Goal: Task Accomplishment & Management: Manage account settings

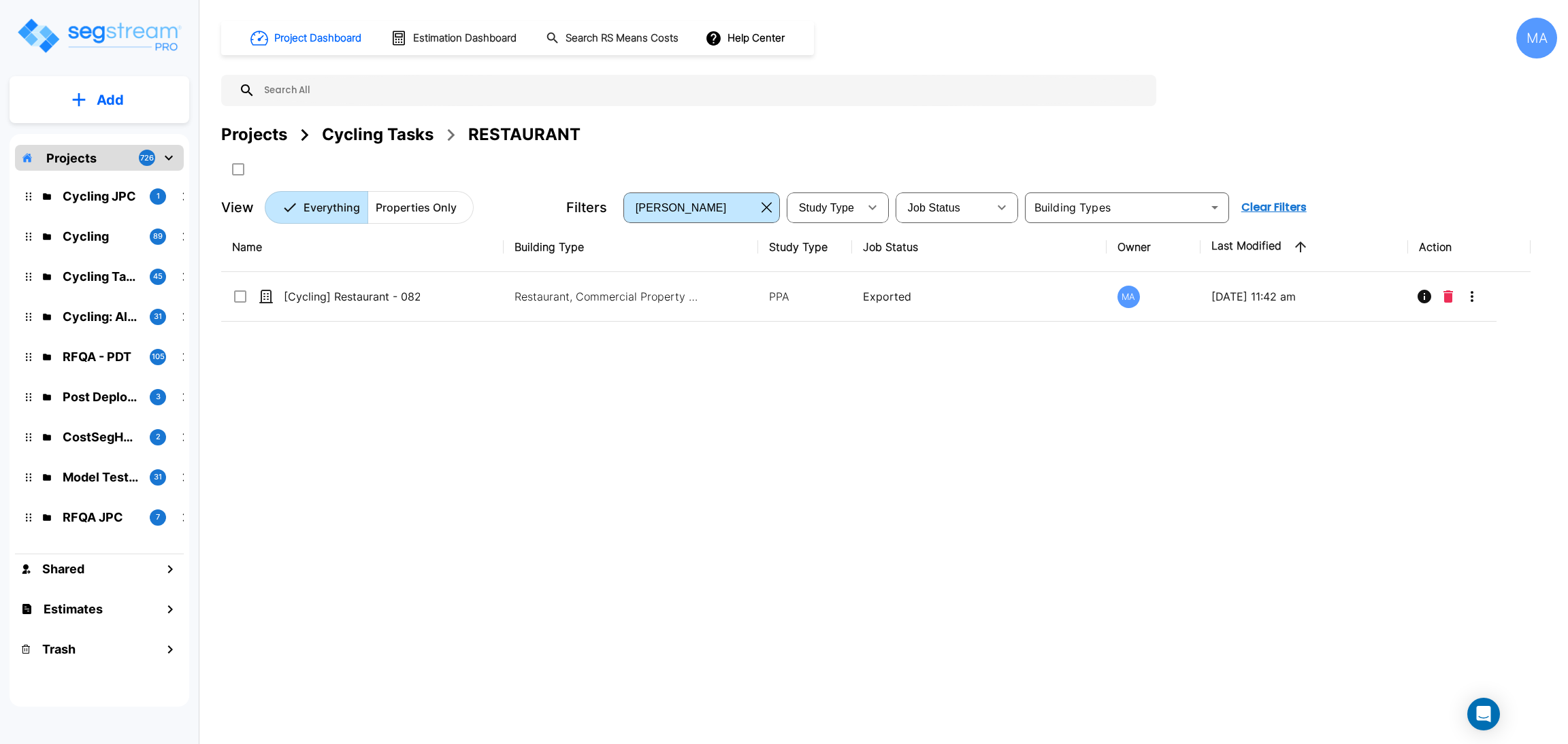
drag, startPoint x: 270, startPoint y: 138, endPoint x: 248, endPoint y: 141, distance: 22.2
click at [270, 138] on div "Projects" at bounding box center [254, 134] width 66 height 24
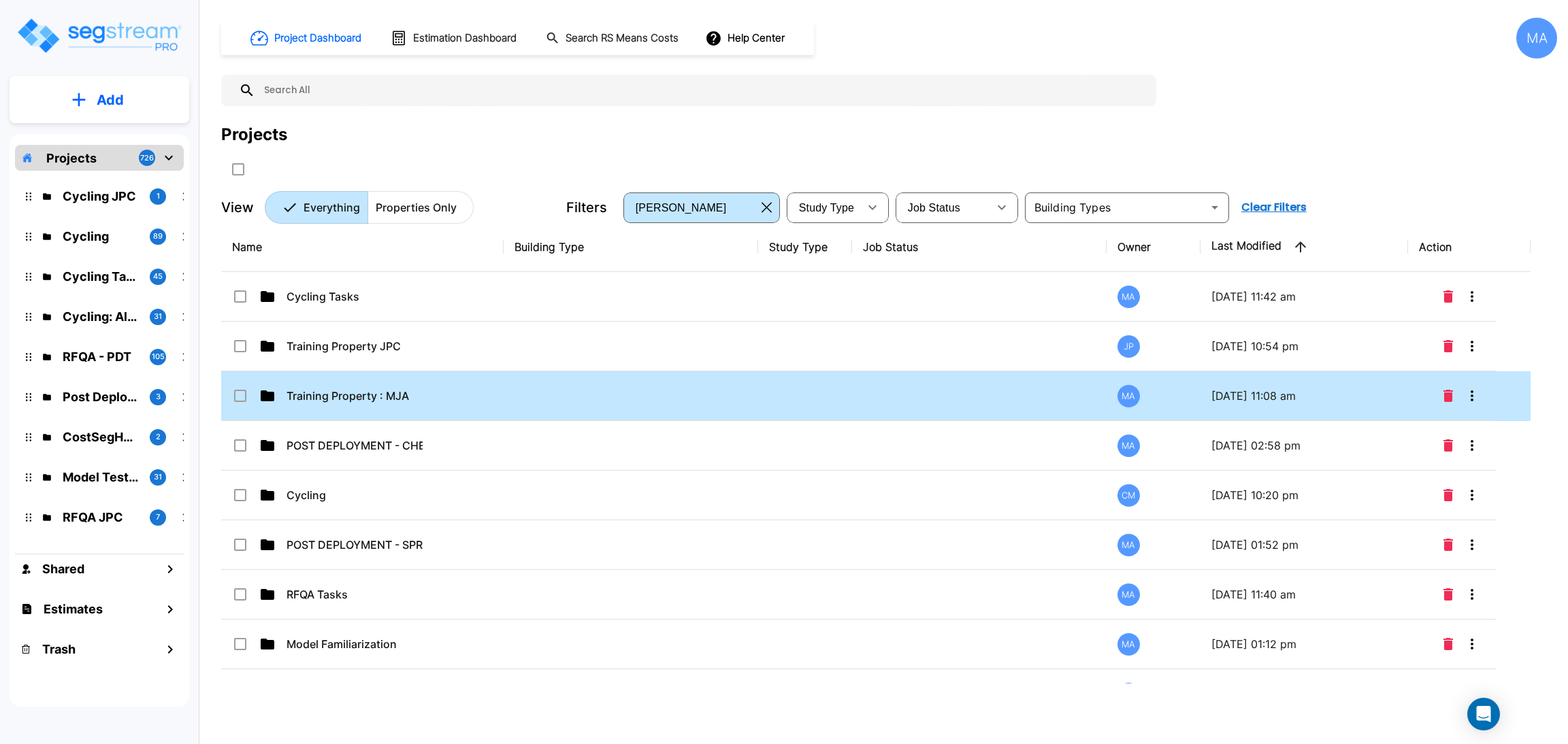
scroll to position [87, 0]
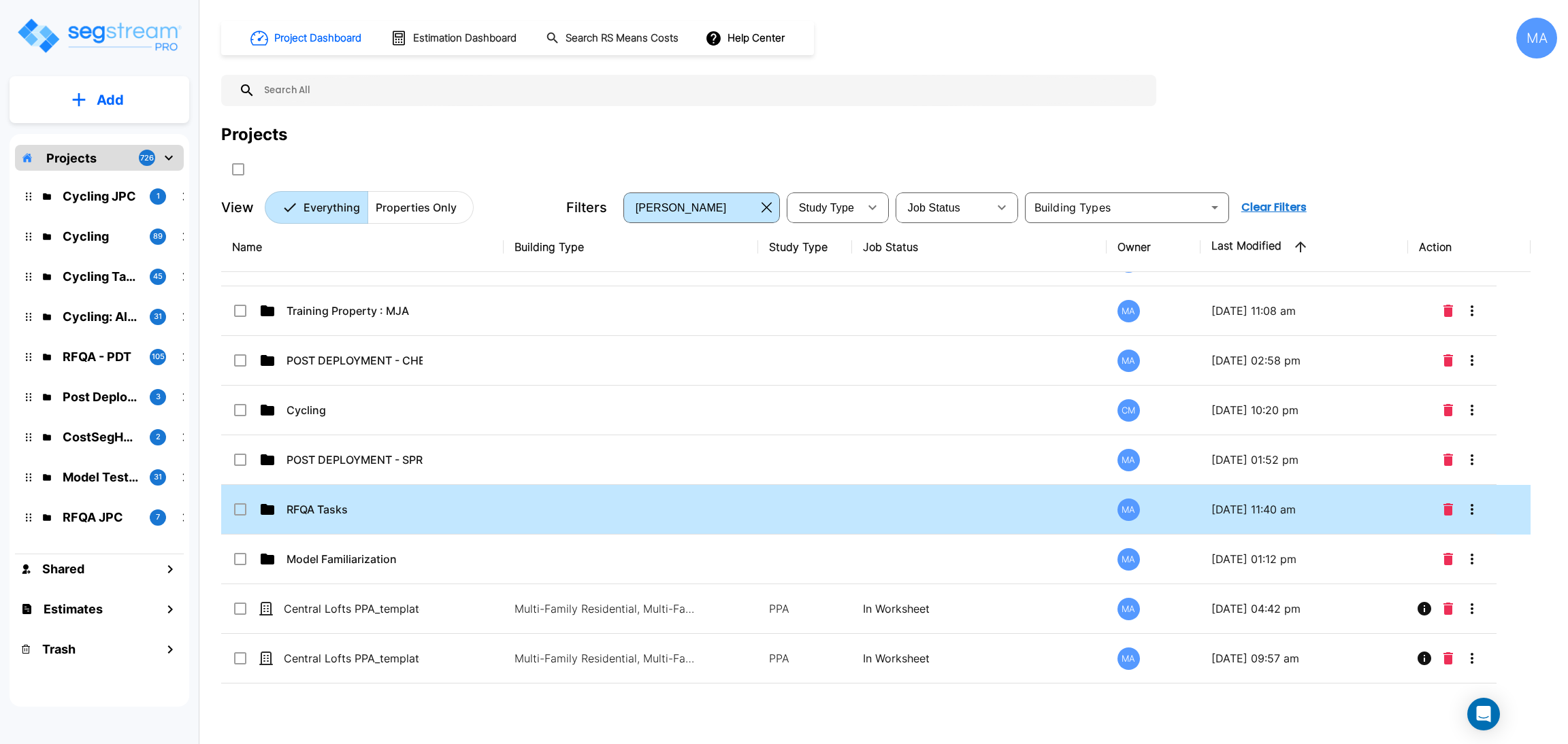
click at [394, 492] on td "RFQA Tasks" at bounding box center [362, 509] width 283 height 50
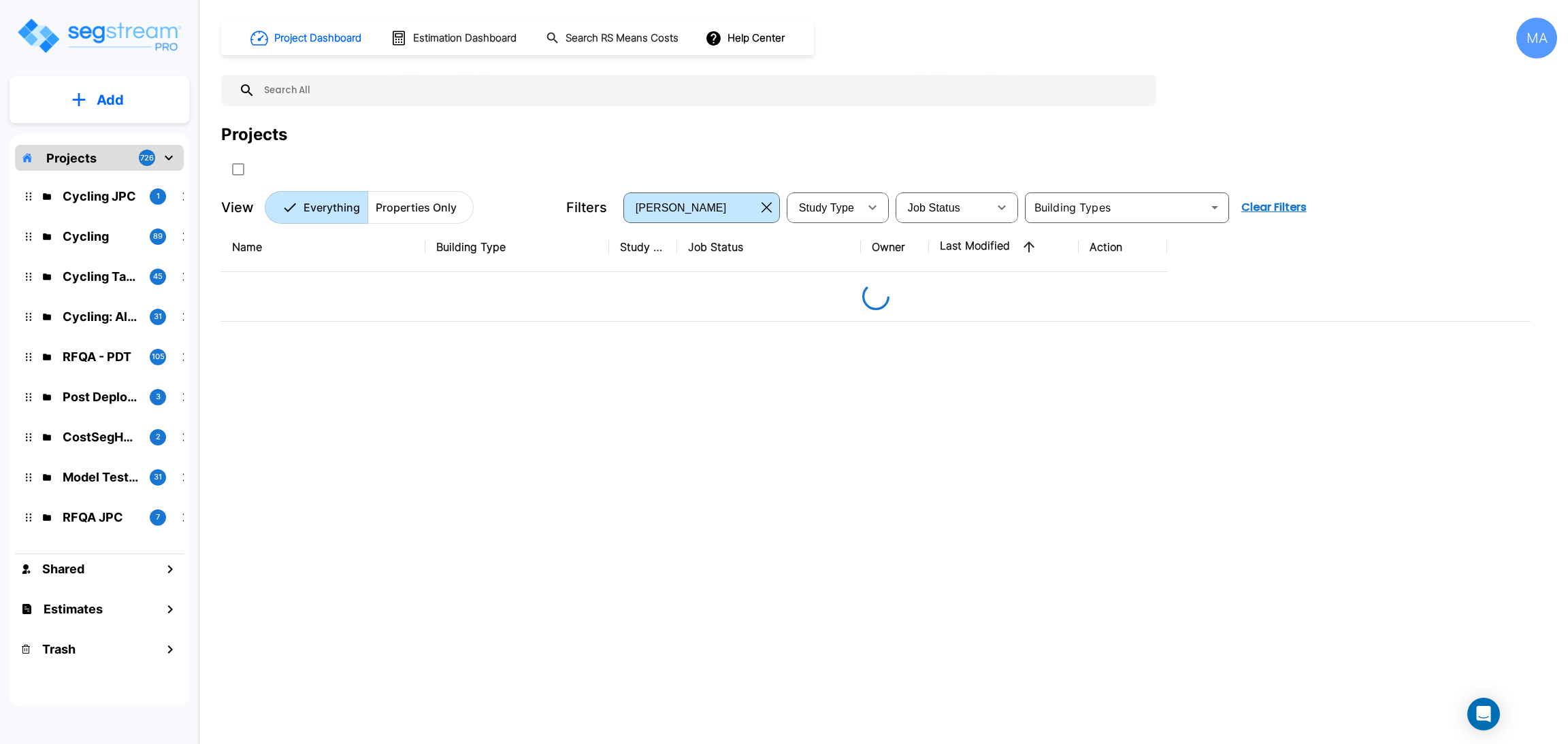
scroll to position [0, 0]
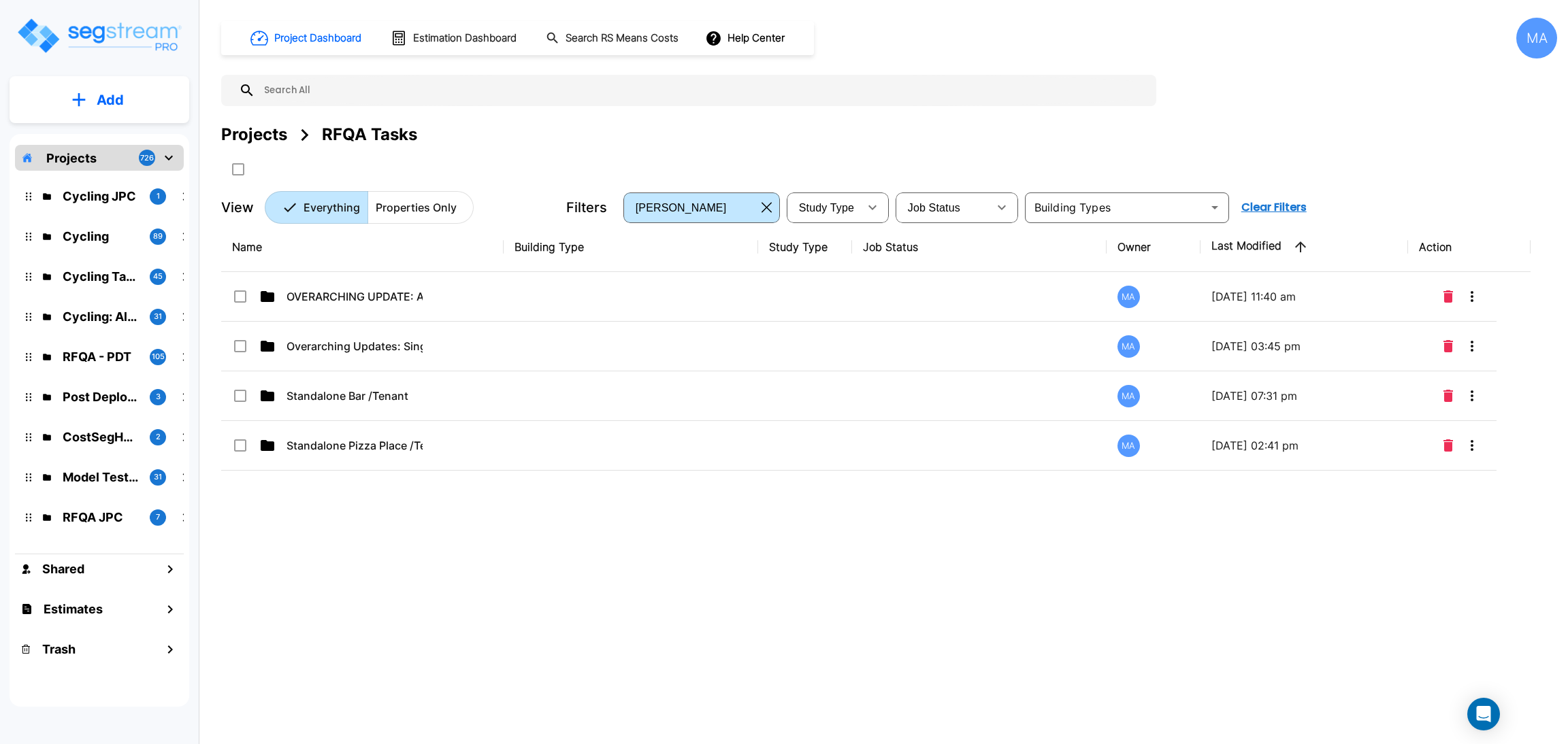
drag, startPoint x: 341, startPoint y: 520, endPoint x: 99, endPoint y: 100, distance: 484.7
click at [99, 100] on p "Add" at bounding box center [110, 99] width 27 height 20
click at [115, 132] on p "Add Folder" at bounding box center [108, 137] width 56 height 16
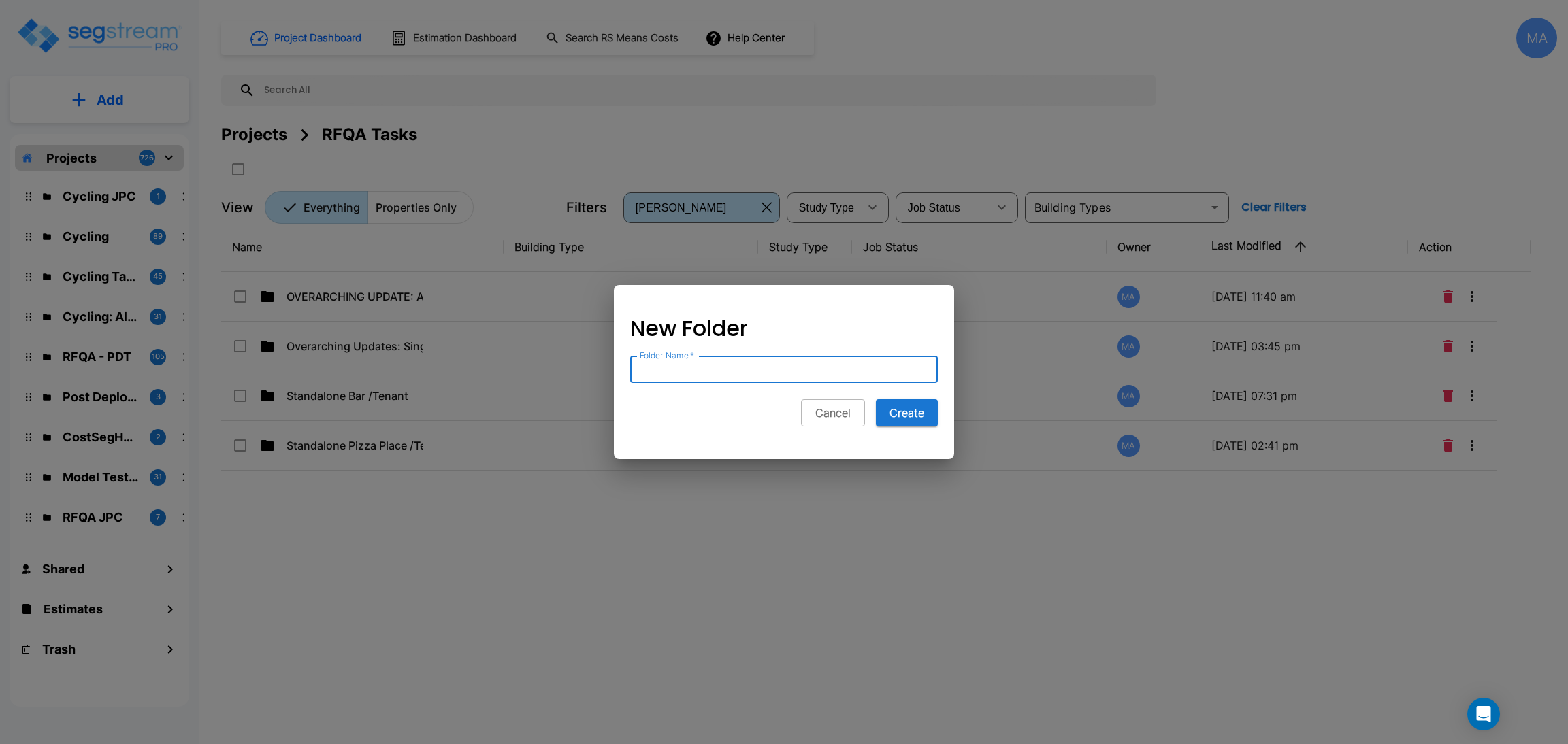
type input "o"
type input "OVERARCHING UPDATE: Commercial HVAC Tenants"
click at [916, 412] on button "Create" at bounding box center [907, 413] width 62 height 27
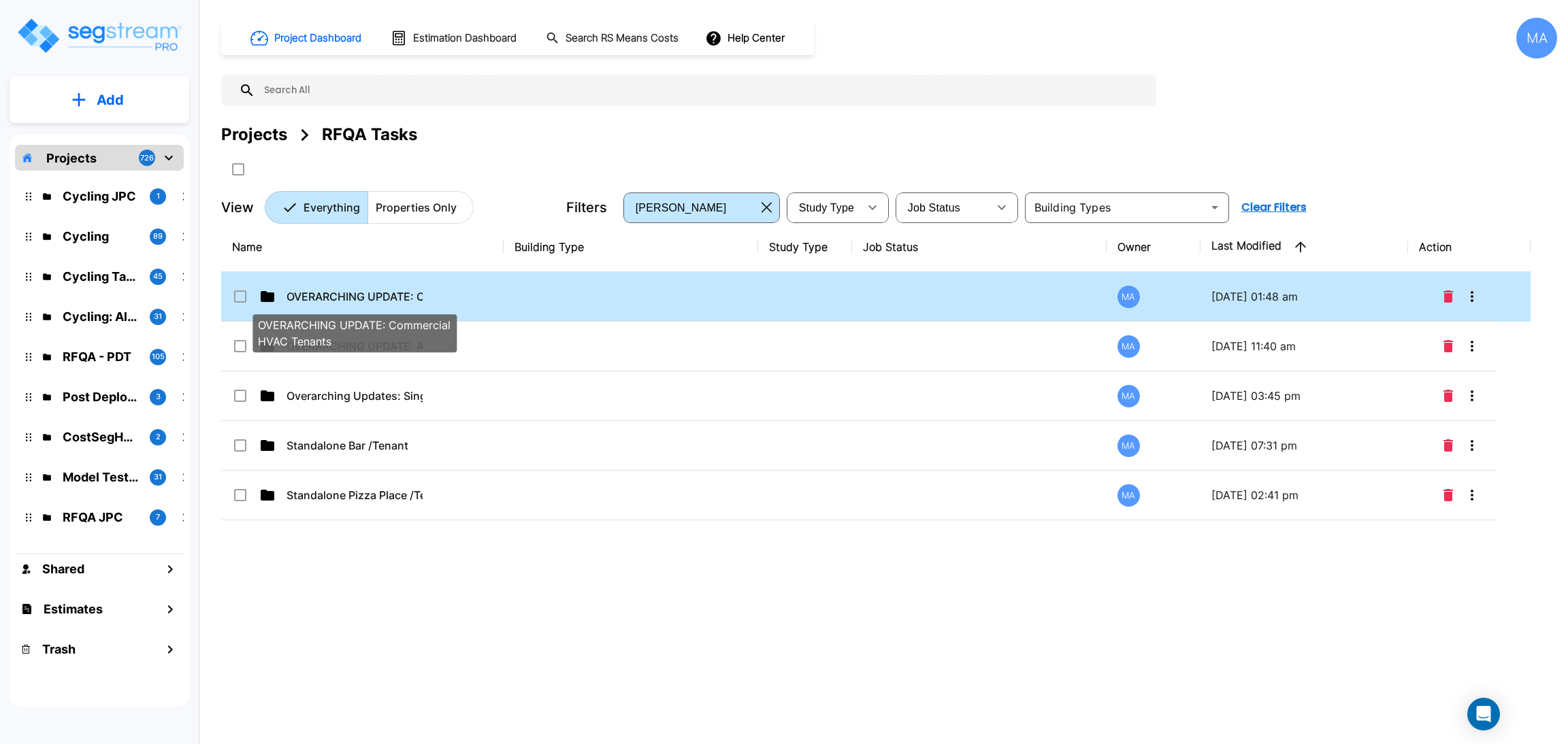
click at [406, 290] on p "OVERARCHING UPDATE: Commercial HVAC Tenants" at bounding box center [354, 296] width 136 height 16
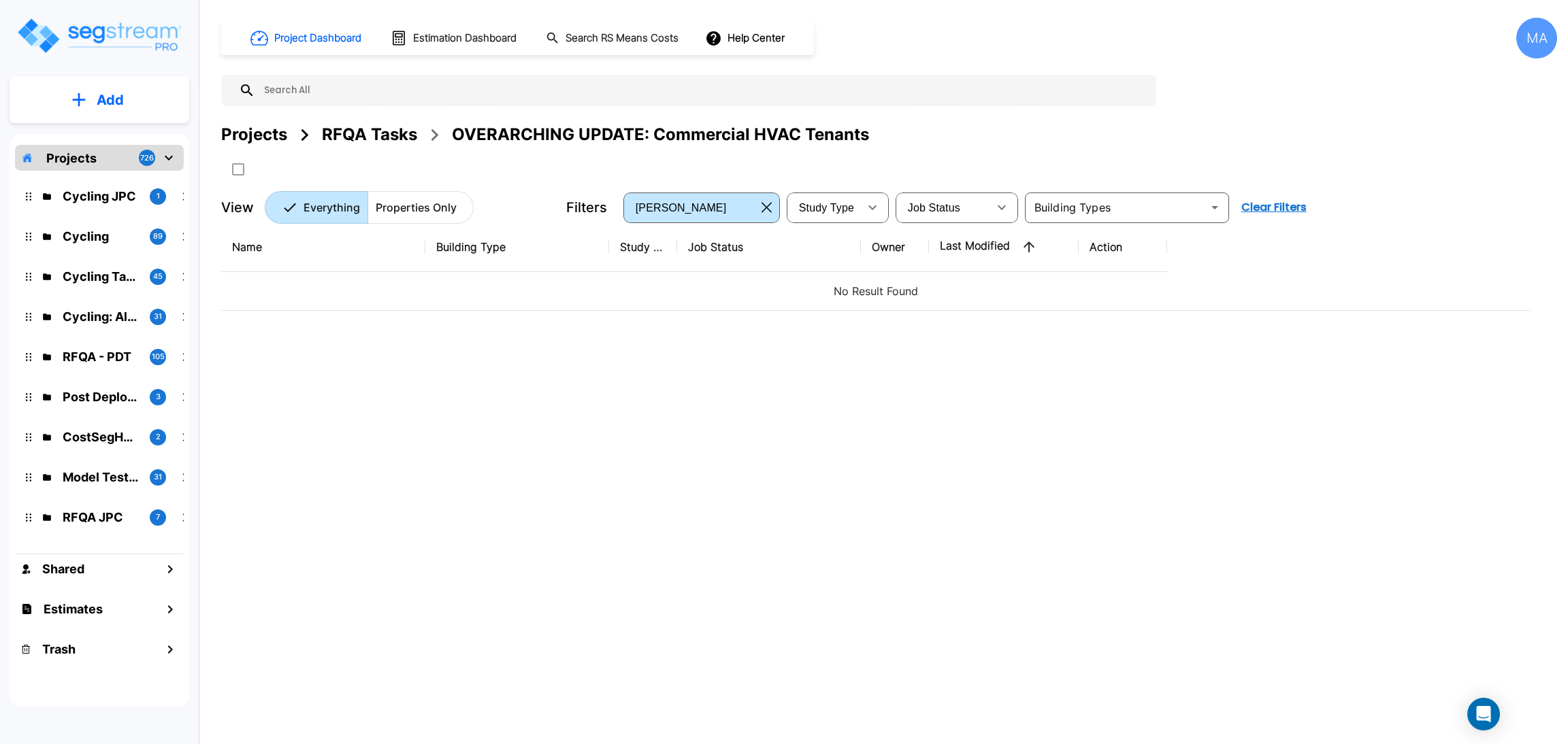
click at [824, 363] on div "Name Building Type Study Type Job Status Owner Last Modified Action No Result F…" at bounding box center [875, 452] width 1309 height 461
